Goal: Navigation & Orientation: Understand site structure

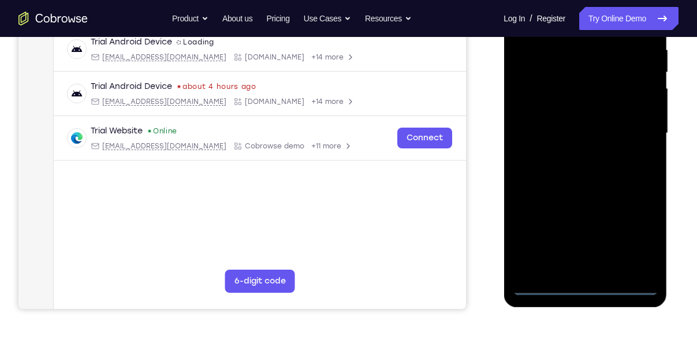
scroll to position [230, 0]
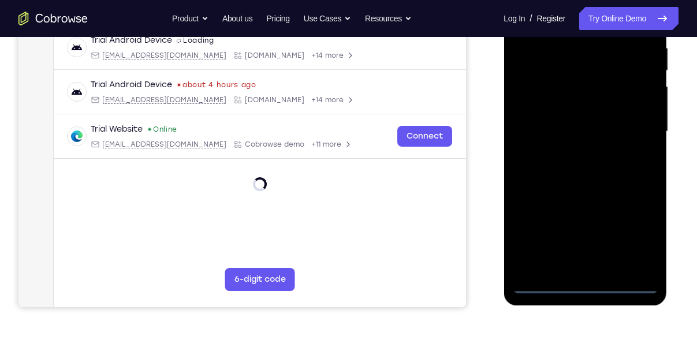
click at [584, 284] on div at bounding box center [585, 131] width 146 height 323
click at [642, 236] on div at bounding box center [585, 131] width 146 height 323
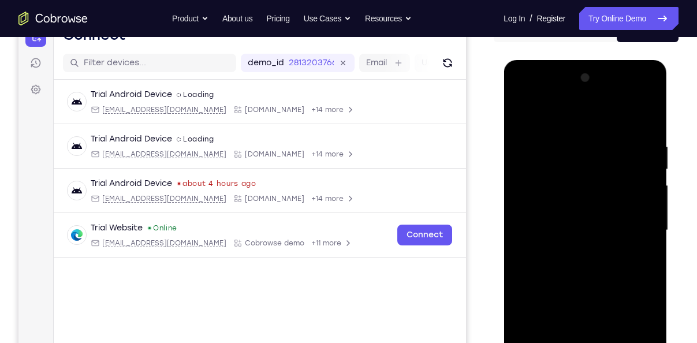
scroll to position [131, 0]
click at [523, 94] on div at bounding box center [585, 230] width 146 height 323
click at [637, 226] on div at bounding box center [585, 230] width 146 height 323
click at [574, 252] on div at bounding box center [585, 230] width 146 height 323
click at [562, 214] on div at bounding box center [585, 230] width 146 height 323
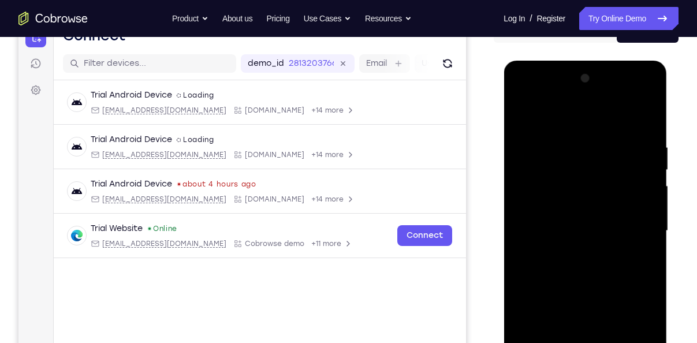
click at [548, 208] on div at bounding box center [585, 230] width 146 height 323
click at [607, 229] on div at bounding box center [585, 230] width 146 height 323
click at [598, 265] on div at bounding box center [585, 230] width 146 height 323
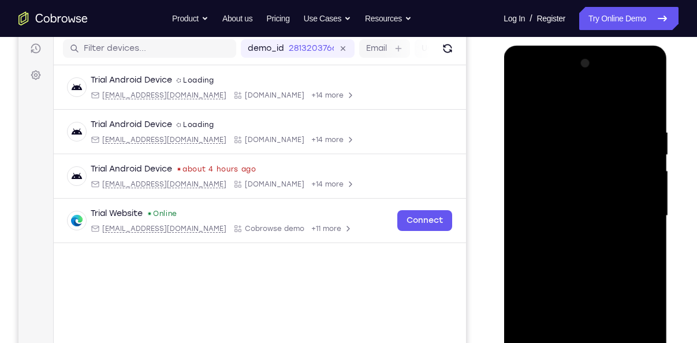
scroll to position [146, 0]
